Goal: Task Accomplishment & Management: Complete application form

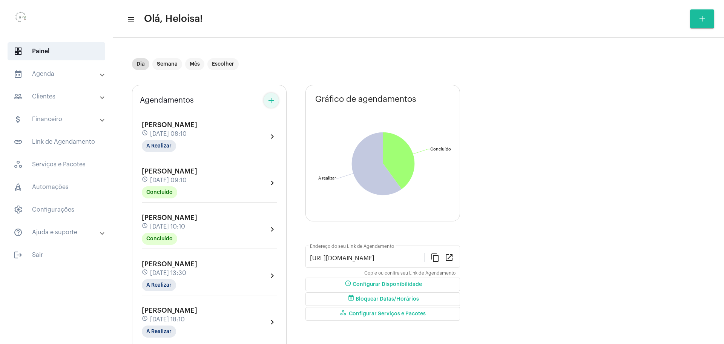
click at [270, 101] on mat-icon "add" at bounding box center [271, 100] width 9 height 9
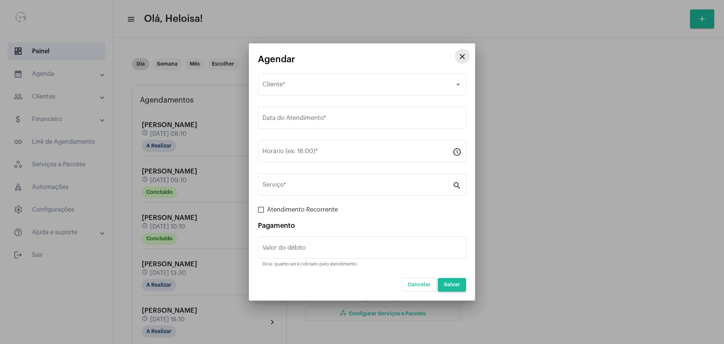
click at [465, 59] on mat-icon "close" at bounding box center [462, 56] width 9 height 9
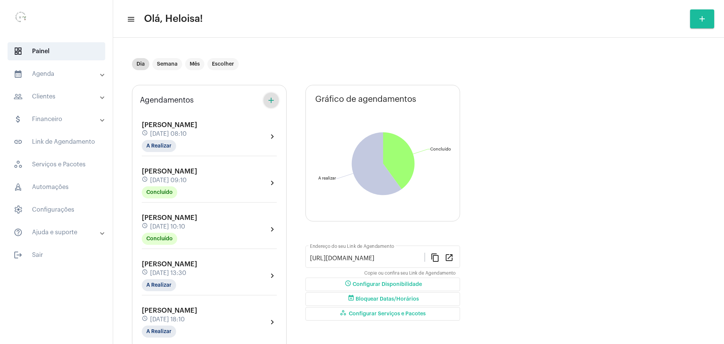
click at [197, 138] on div "[PERSON_NAME] schedule [DATE] 08:10 A Realizar" at bounding box center [169, 136] width 55 height 31
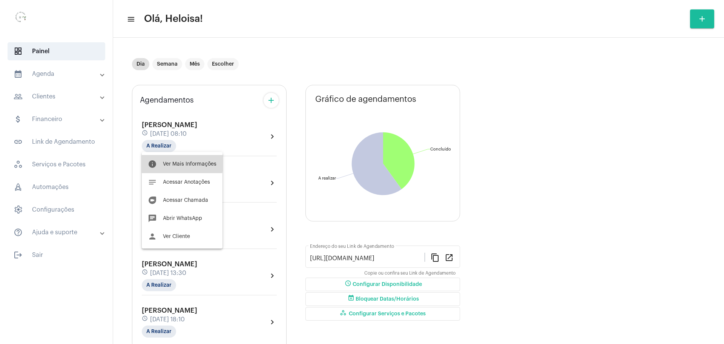
click at [167, 162] on span "Ver Mais Informações" at bounding box center [190, 163] width 54 height 5
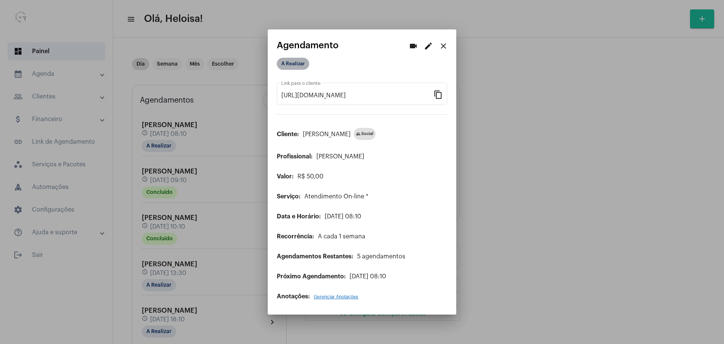
click at [293, 58] on mat-chip "A Realizar" at bounding box center [293, 64] width 32 height 12
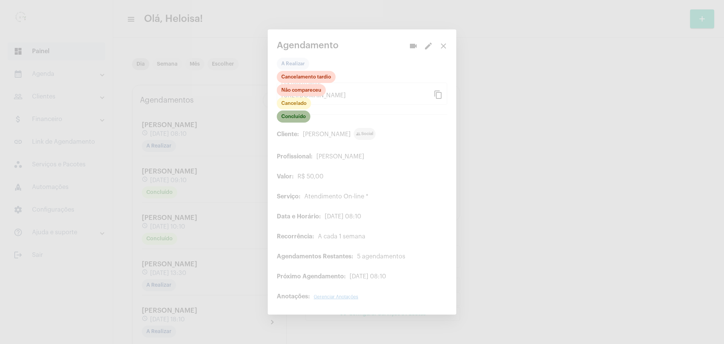
click at [291, 117] on mat-chip "Concluído" at bounding box center [294, 116] width 34 height 12
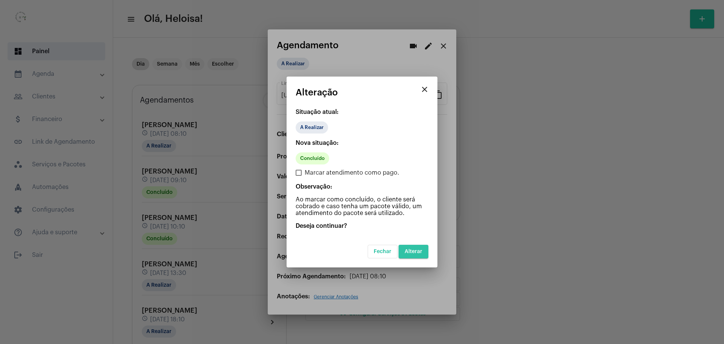
click at [427, 254] on button "Alterar" at bounding box center [414, 252] width 30 height 14
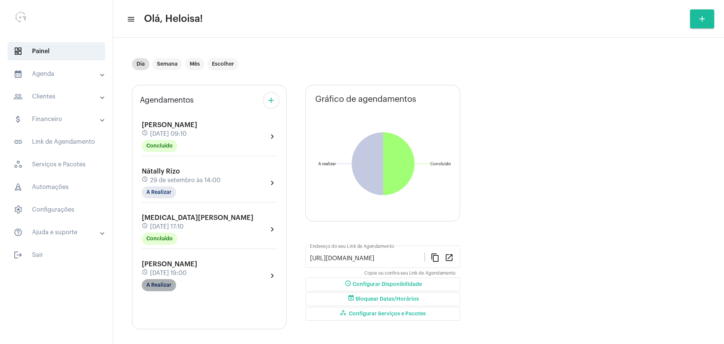
click at [161, 286] on mat-chip "A Realizar" at bounding box center [159, 285] width 34 height 12
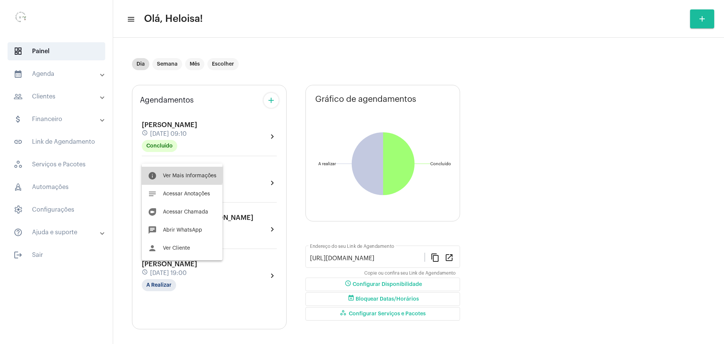
click at [167, 171] on button "info Ver Mais Informações" at bounding box center [182, 176] width 81 height 18
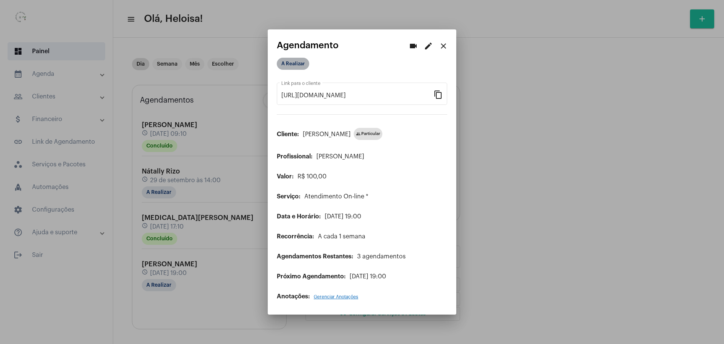
click at [293, 62] on mat-chip "A Realizar" at bounding box center [293, 64] width 32 height 12
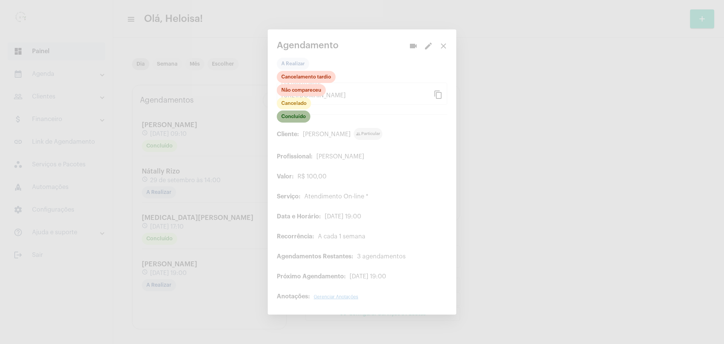
click at [291, 118] on mat-chip "Concluído" at bounding box center [294, 116] width 34 height 12
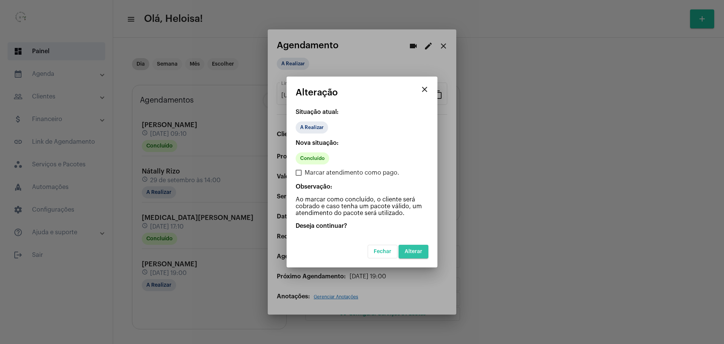
click at [414, 257] on button "Alterar" at bounding box center [414, 252] width 30 height 14
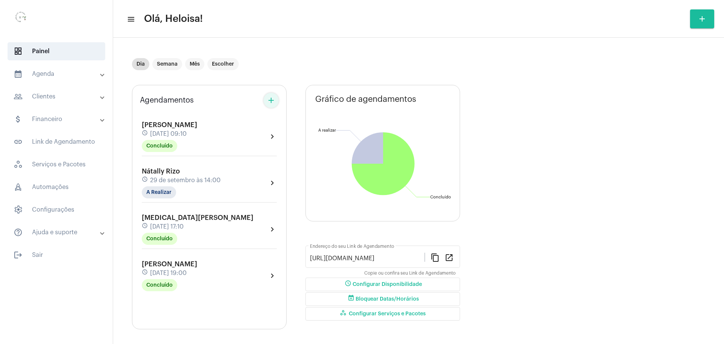
click at [272, 102] on mat-icon "add" at bounding box center [271, 100] width 9 height 9
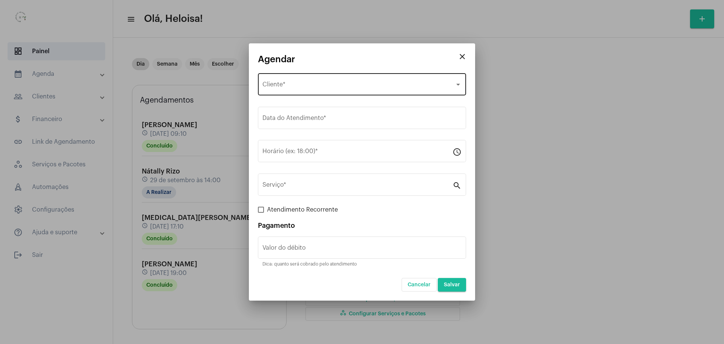
click at [289, 90] on div "Selecione o Cliente Cliente *" at bounding box center [361, 84] width 199 height 24
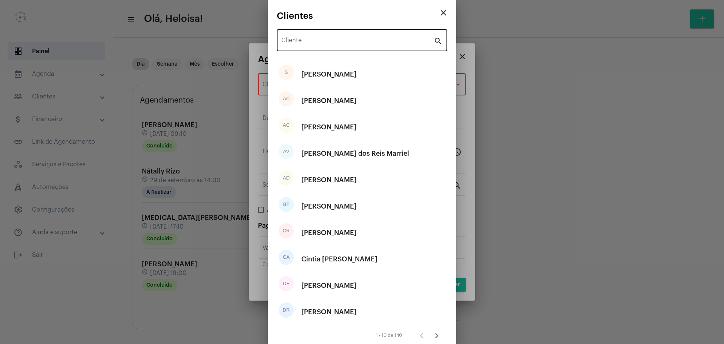
click at [330, 36] on div "Cliente" at bounding box center [357, 40] width 152 height 24
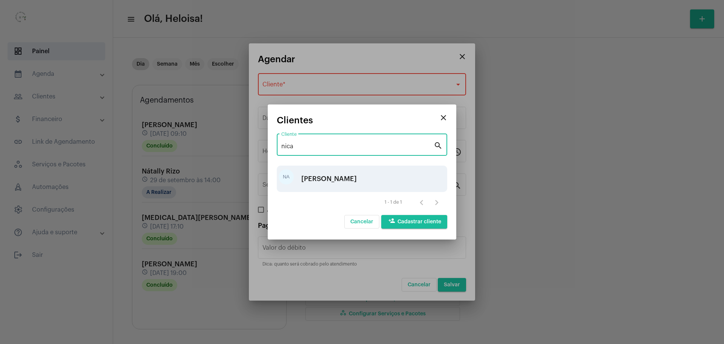
type input "nica"
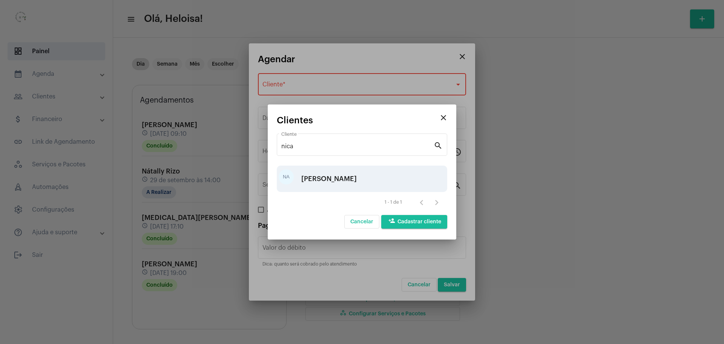
click at [351, 180] on div "[PERSON_NAME]" at bounding box center [328, 178] width 55 height 23
type input "R$ 50"
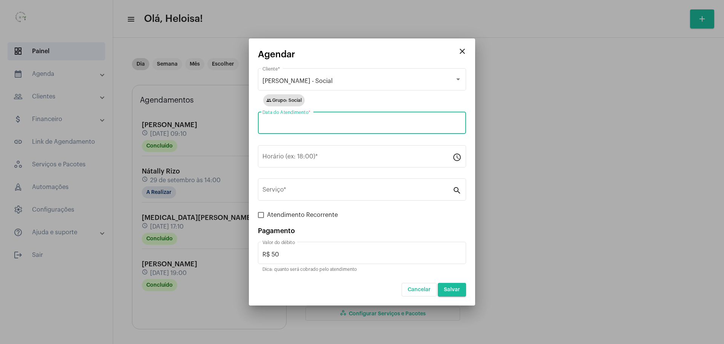
click at [342, 126] on input "Data do Atendimento *" at bounding box center [361, 124] width 199 height 7
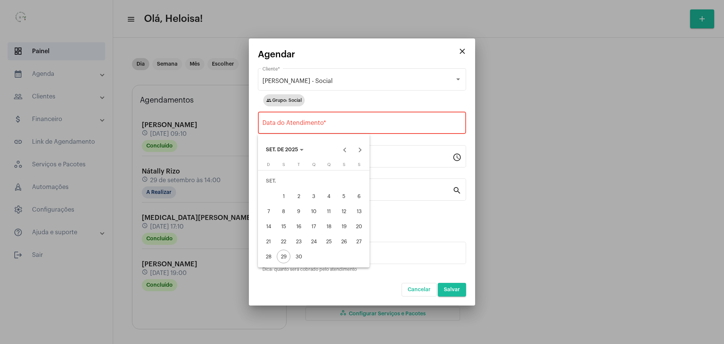
click at [297, 259] on div "30" at bounding box center [299, 257] width 14 height 14
type input "[DATE]"
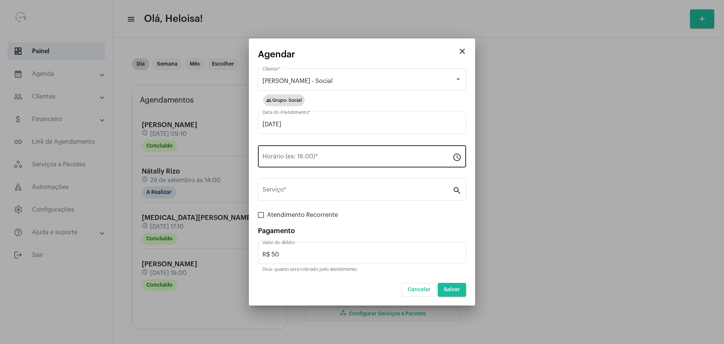
click at [274, 163] on div "Horário (ex: 18:00) *" at bounding box center [357, 156] width 190 height 24
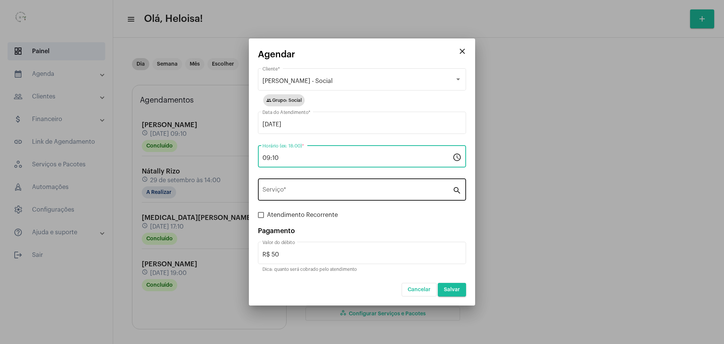
type input "09:10"
click at [279, 185] on div "Serviço *" at bounding box center [357, 189] width 190 height 24
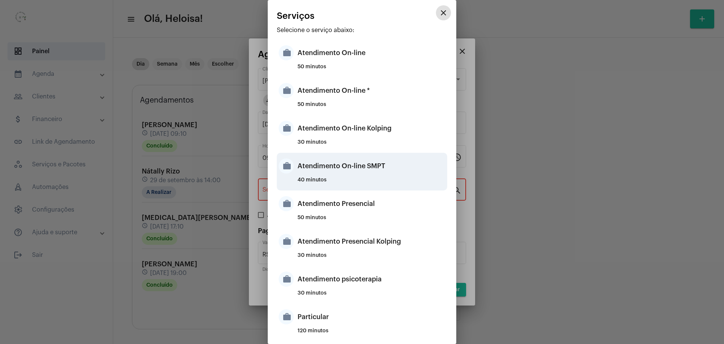
click at [335, 180] on div "40 minutos" at bounding box center [371, 182] width 148 height 11
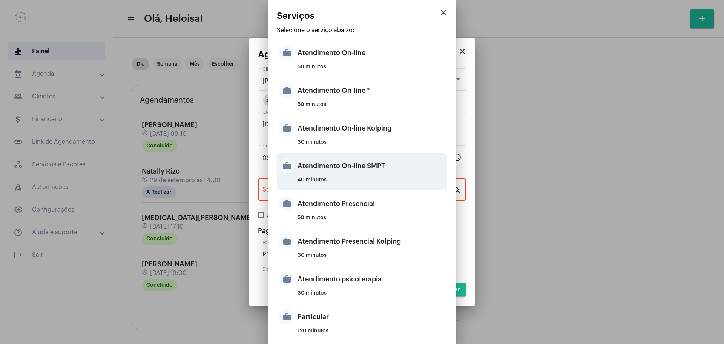
type input "Atendimento On-line SMPT"
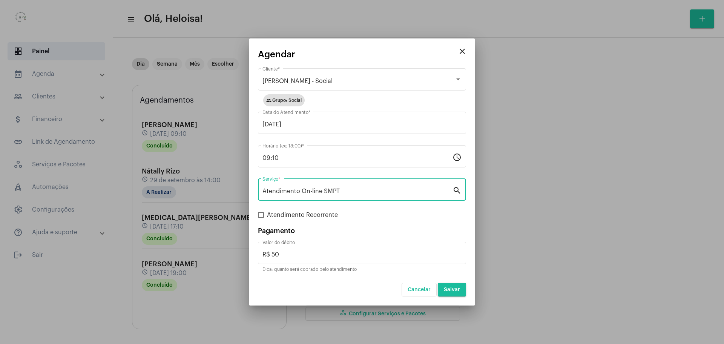
click at [450, 285] on button "Salvar" at bounding box center [452, 290] width 28 height 14
